Goal: Entertainment & Leisure: Consume media (video, audio)

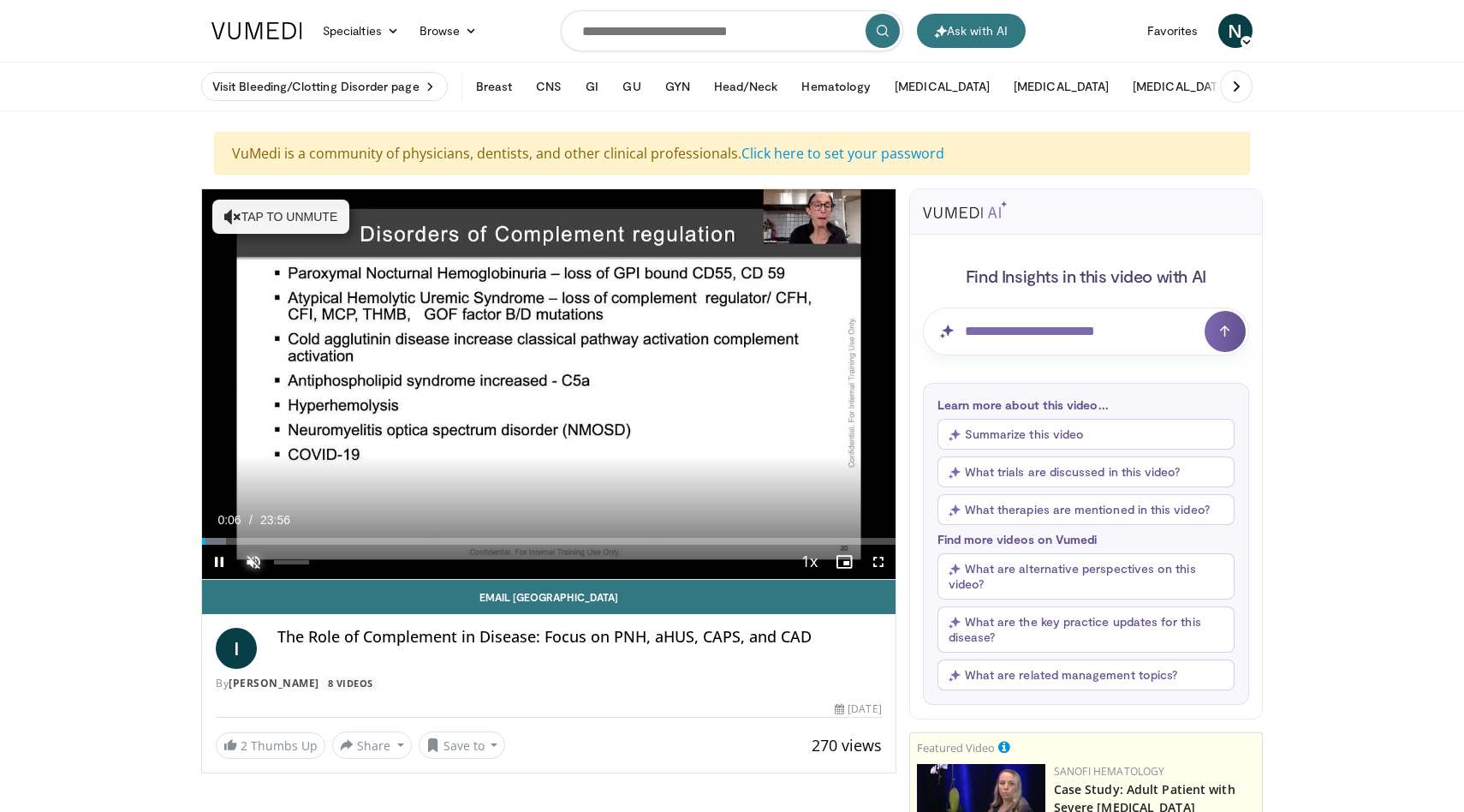
click at [254, 561] on span "Video Player" at bounding box center [253, 562] width 34 height 34
click at [881, 562] on span "Video Player" at bounding box center [878, 562] width 34 height 34
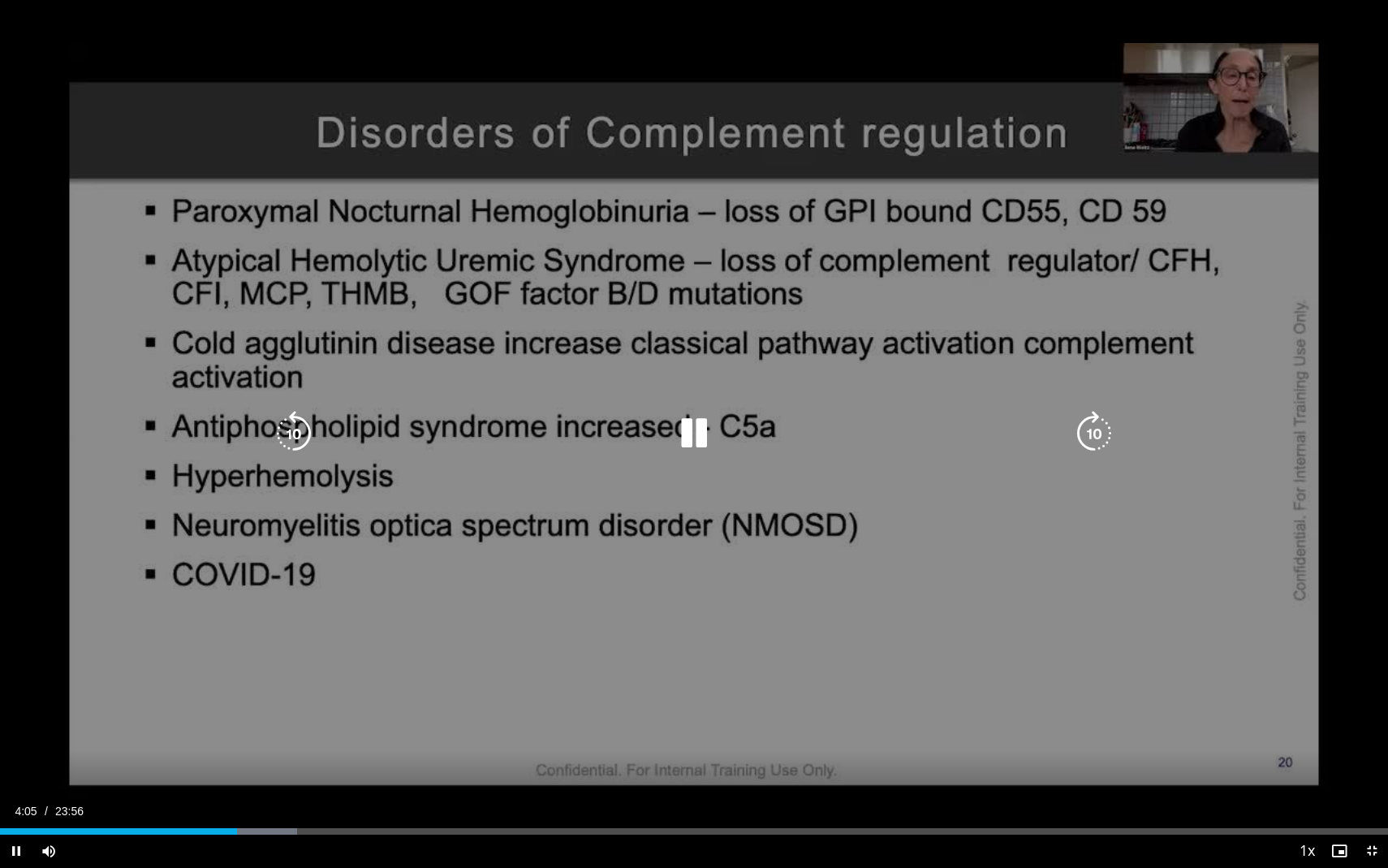
click at [858, 636] on div "10 seconds Tap to unmute" at bounding box center [694, 434] width 1388 height 867
click at [689, 428] on icon "Video Player" at bounding box center [694, 434] width 45 height 45
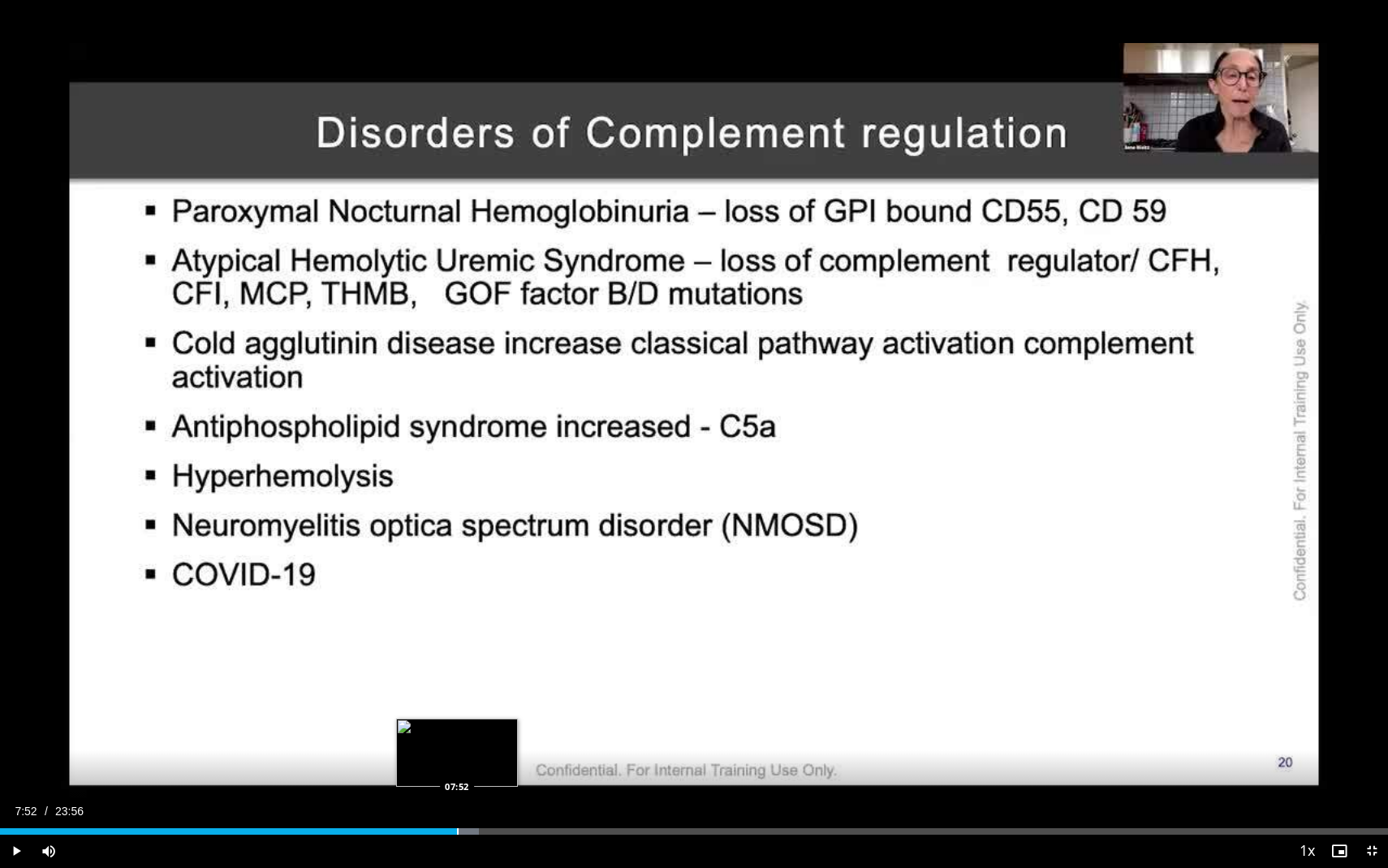
click at [457, 769] on div "Progress Bar" at bounding box center [458, 831] width 2 height 7
click at [505, 769] on div "Video Player" at bounding box center [678, 850] width 1226 height 33
click at [504, 769] on div "Progress Bar" at bounding box center [505, 831] width 2 height 7
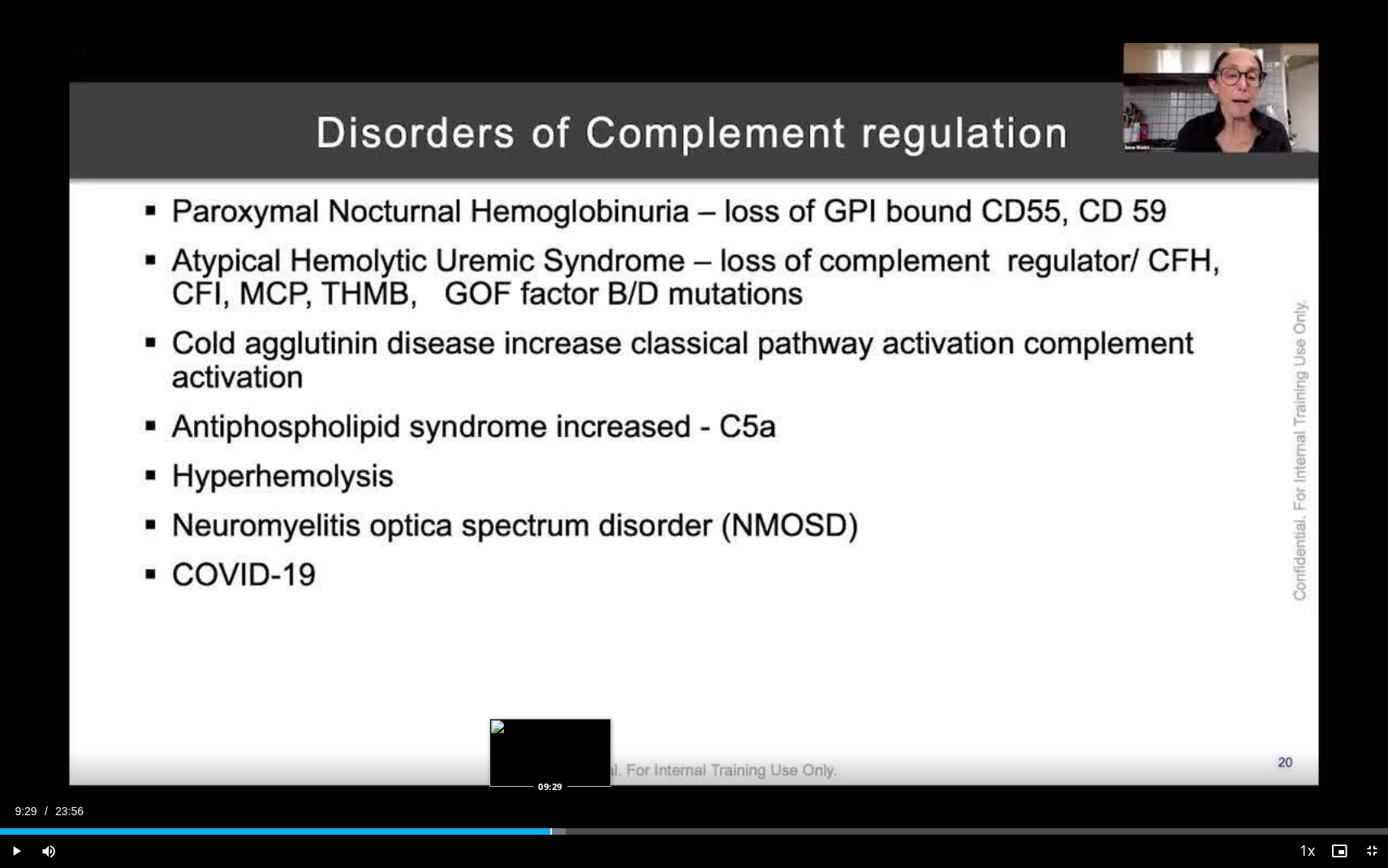
click at [550, 769] on div "Progress Bar" at bounding box center [551, 831] width 2 height 7
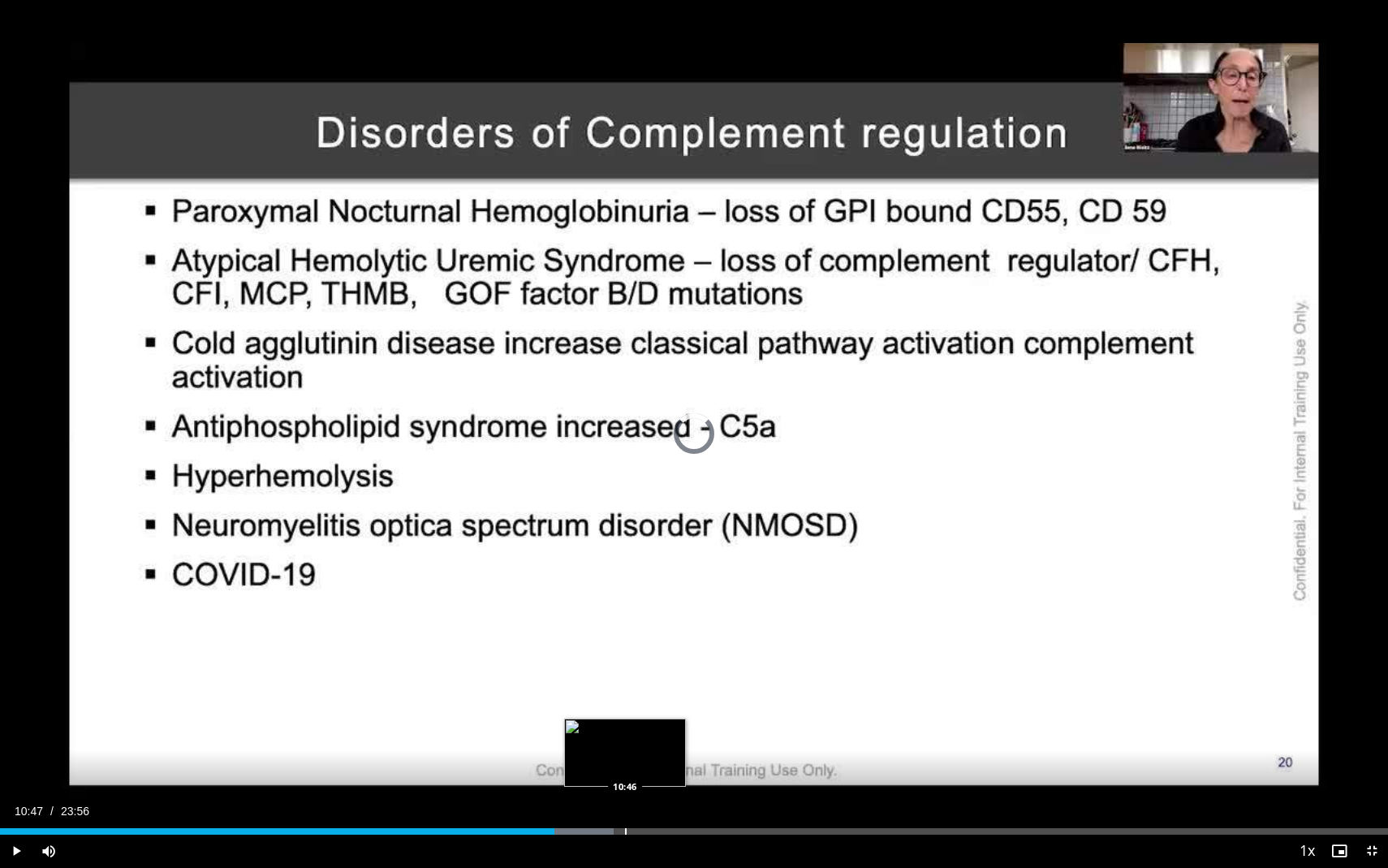
click at [625, 769] on div "Progress Bar" at bounding box center [626, 831] width 2 height 7
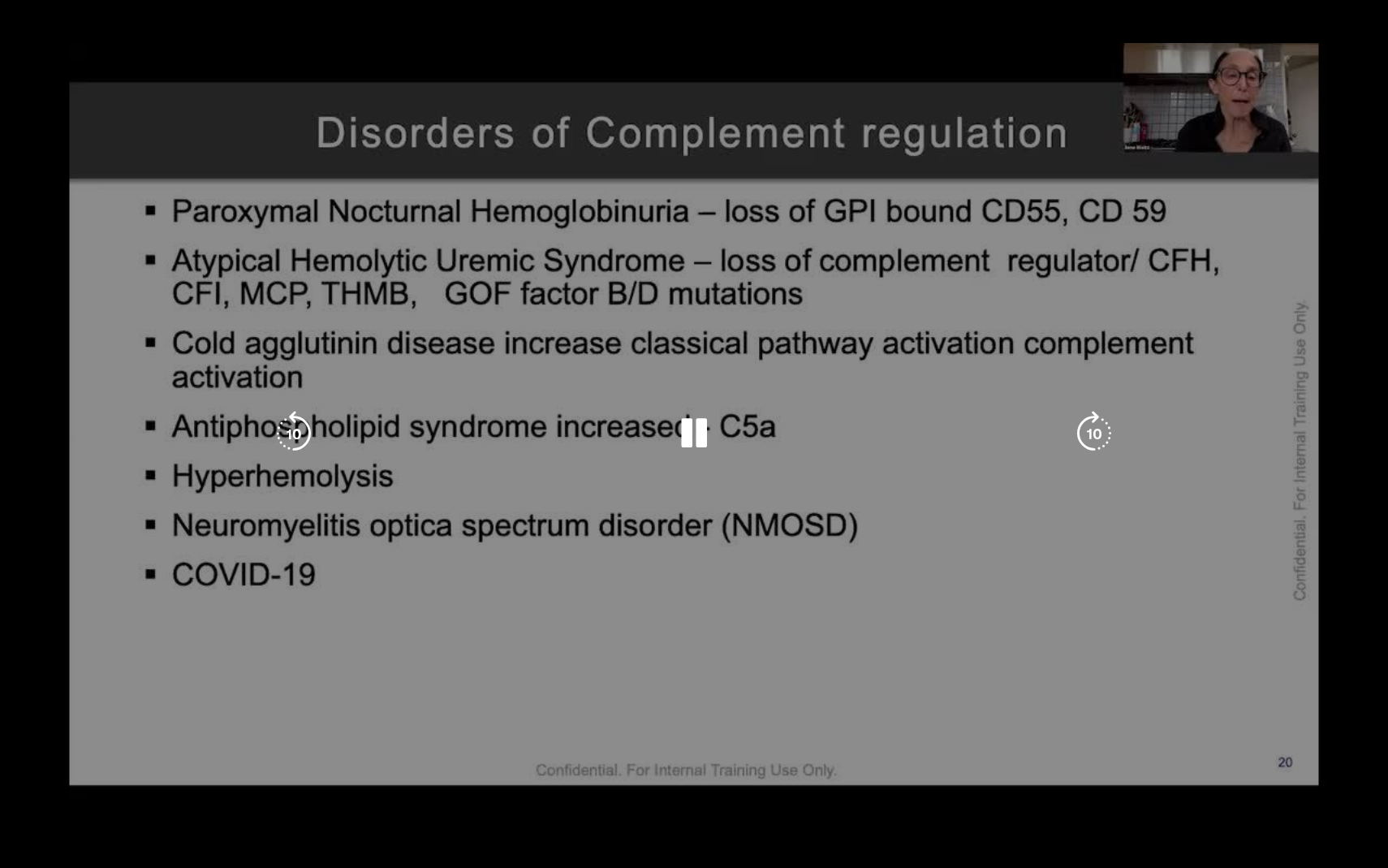
click at [604, 769] on video-js "**********" at bounding box center [694, 434] width 1388 height 868
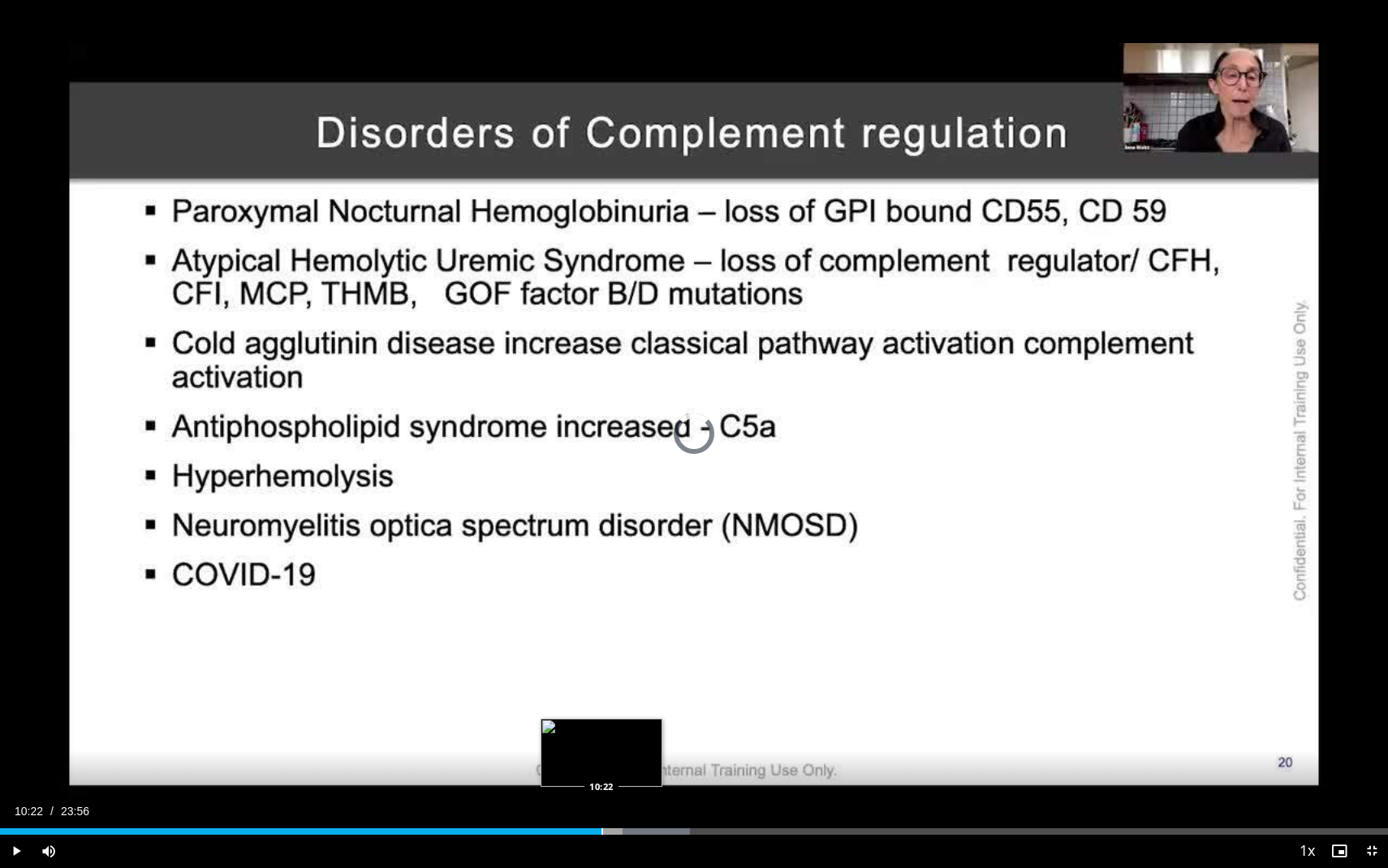
click at [601, 769] on div "Progress Bar" at bounding box center [602, 831] width 2 height 7
click at [641, 769] on div "Progress Bar" at bounding box center [642, 831] width 2 height 7
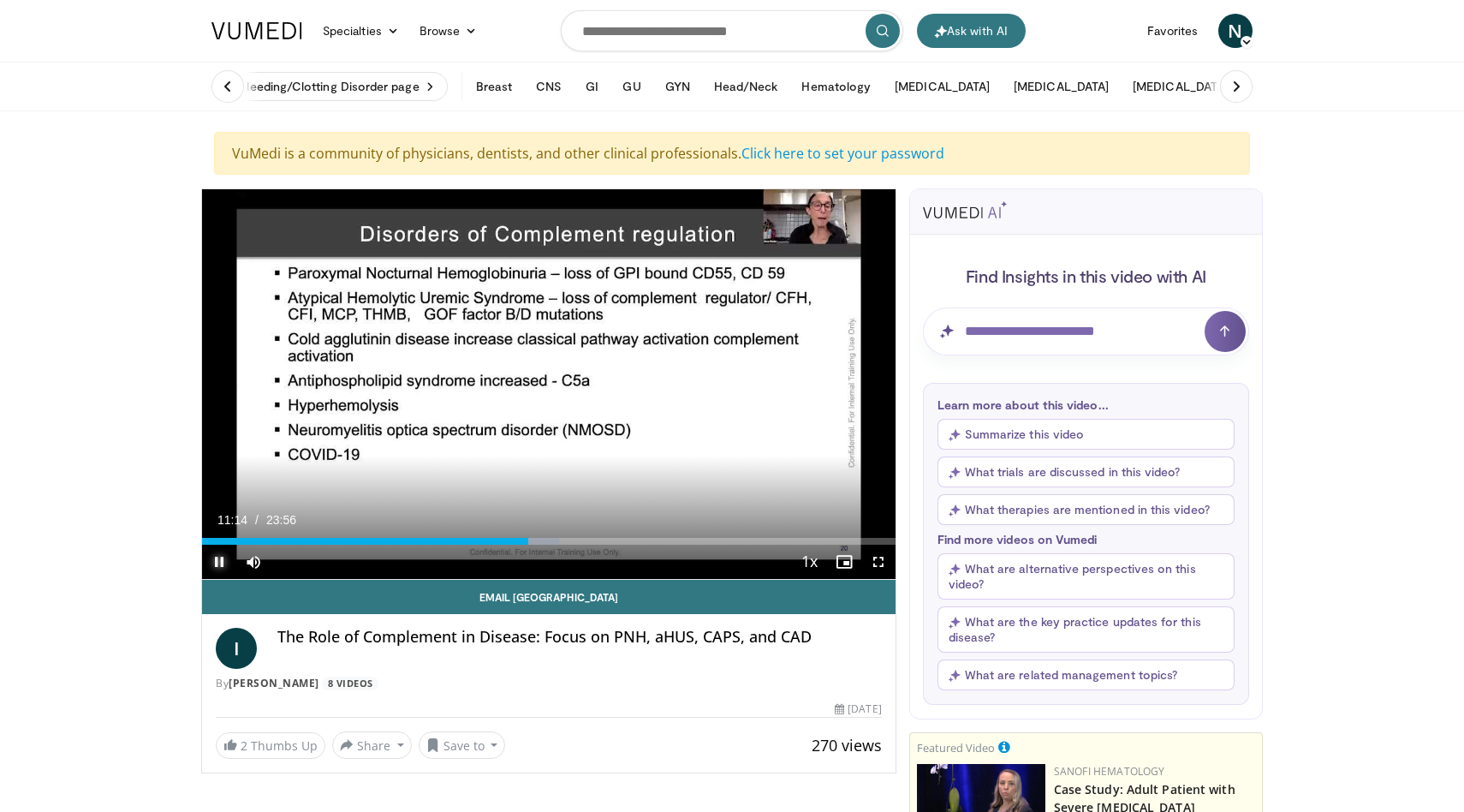
click at [222, 559] on span "Video Player" at bounding box center [218, 562] width 34 height 34
